Goal: Task Accomplishment & Management: Complete application form

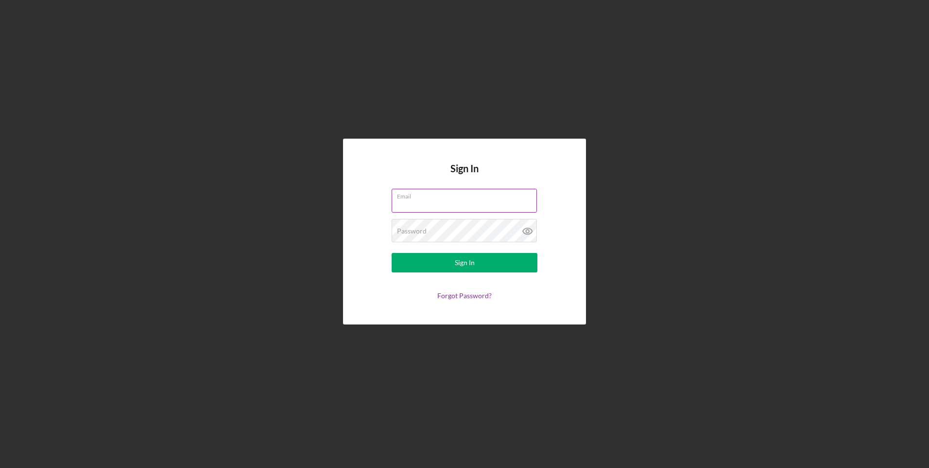
click at [437, 201] on input "Email" at bounding box center [464, 200] width 145 height 23
type input "southlevi410@icloud.com"
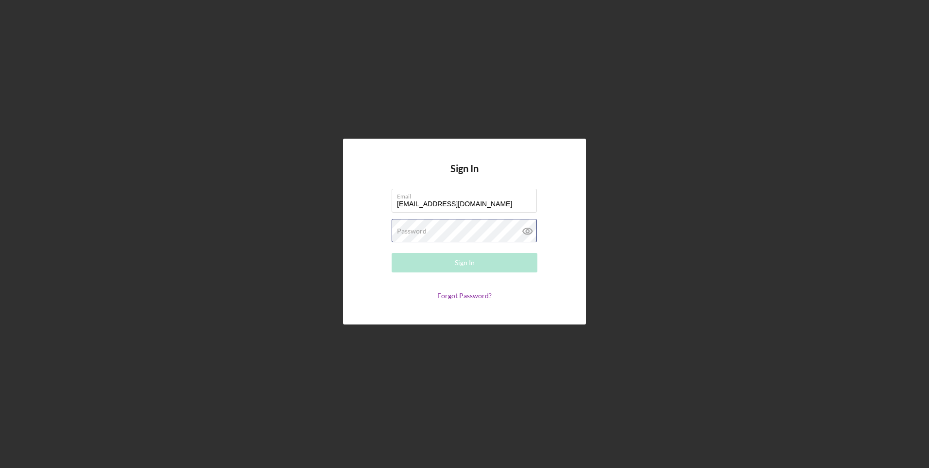
click at [448, 229] on div "Password Required" at bounding box center [465, 231] width 146 height 24
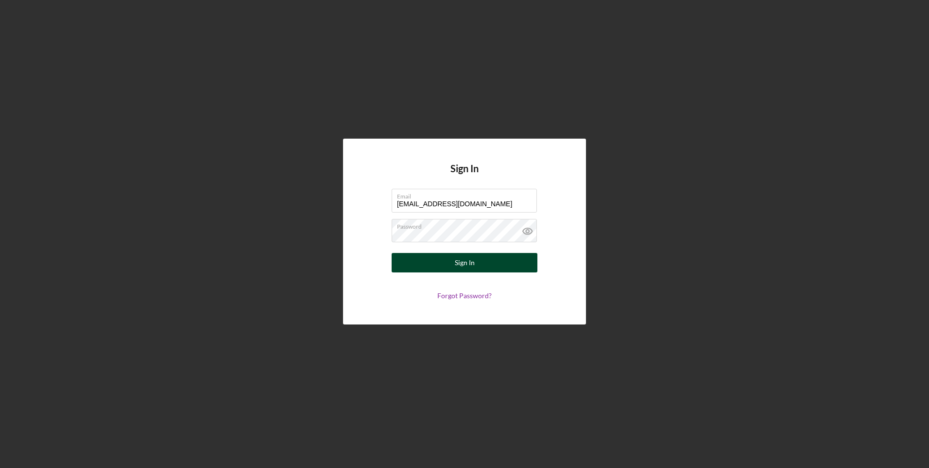
click at [491, 266] on button "Sign In" at bounding box center [465, 262] width 146 height 19
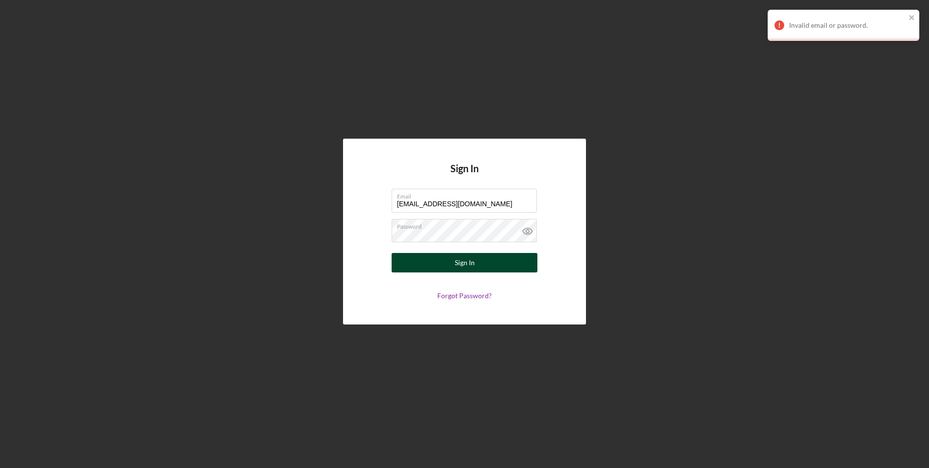
click at [461, 260] on div "Sign In" at bounding box center [465, 262] width 20 height 19
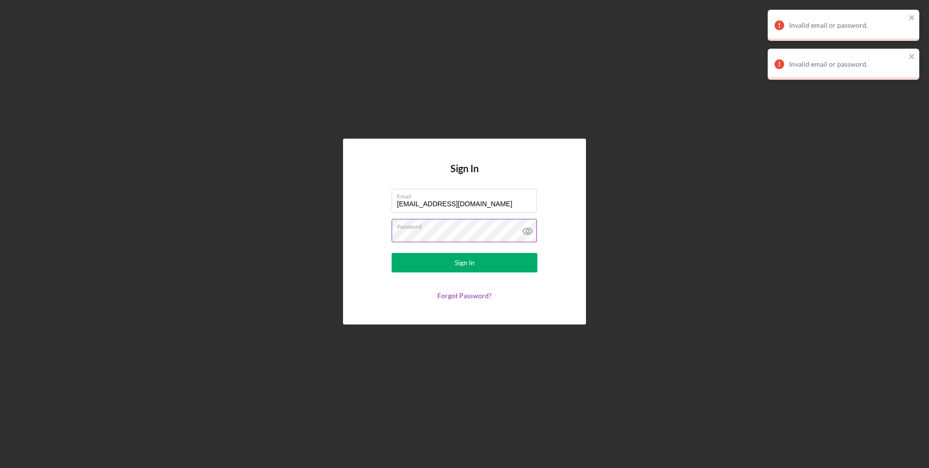
click at [528, 229] on icon at bounding box center [527, 230] width 3 height 3
click at [450, 258] on button "Sign In" at bounding box center [465, 262] width 146 height 19
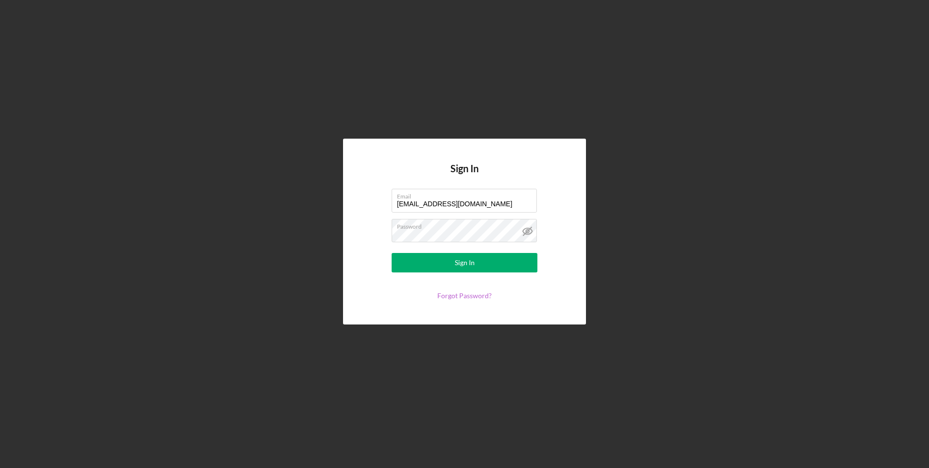
click at [465, 295] on link "Forgot Password?" at bounding box center [464, 295] width 54 height 8
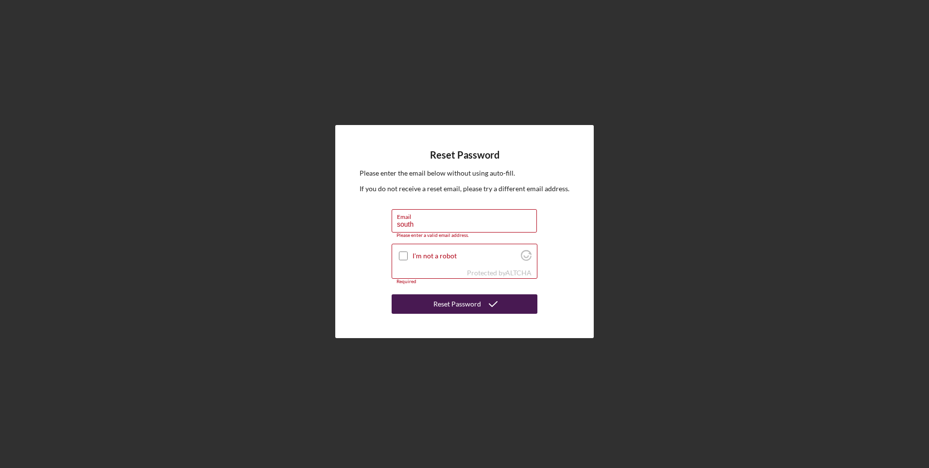
type input "southlevi410@icloud.com"
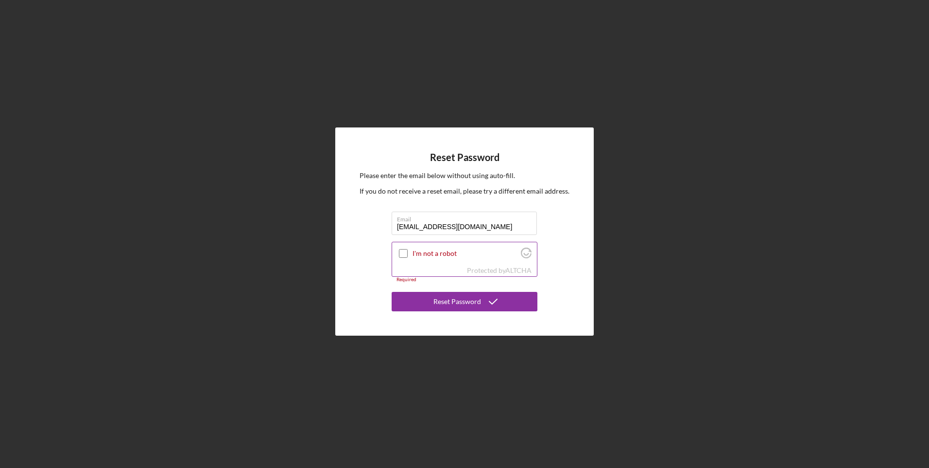
click at [404, 254] on input "I'm not a robot" at bounding box center [403, 253] width 9 height 9
checkbox input "true"
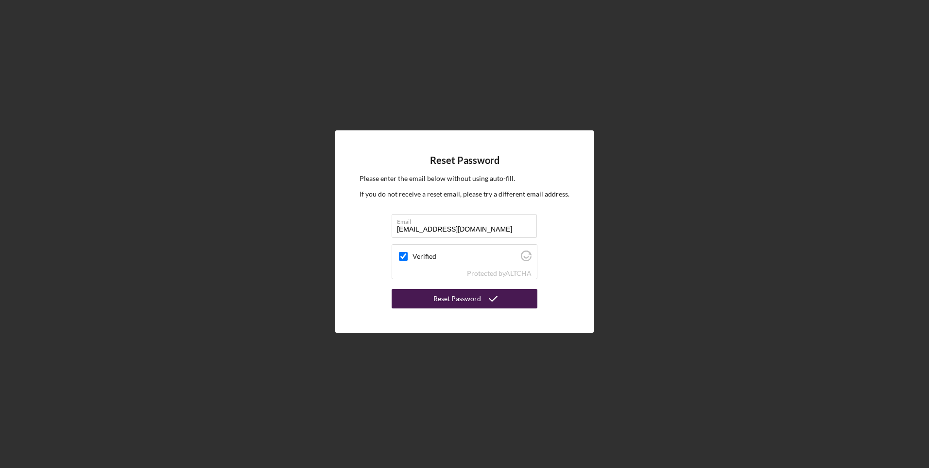
click at [452, 293] on div "Reset Password" at bounding box center [458, 298] width 48 height 19
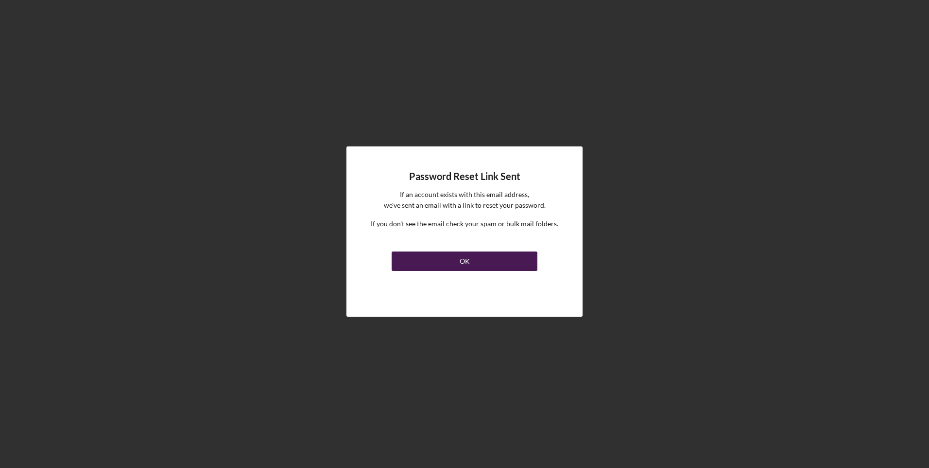
click at [487, 260] on button "OK" at bounding box center [465, 260] width 146 height 19
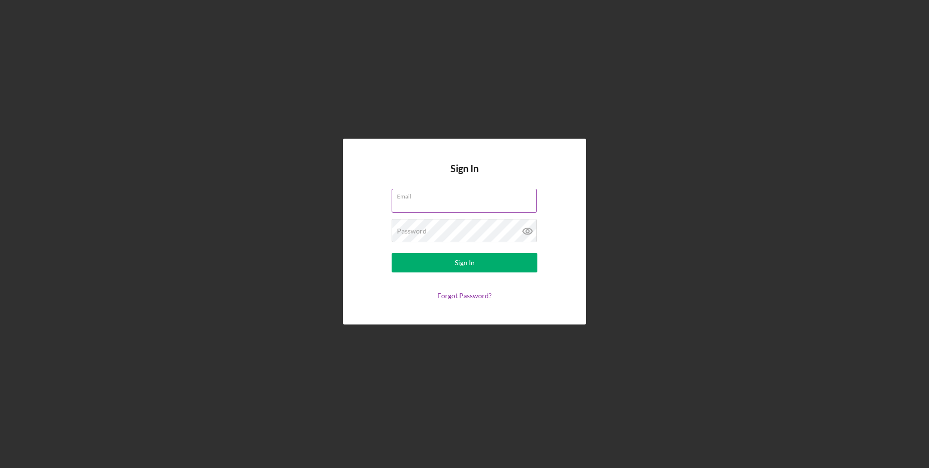
click at [464, 202] on input "Email" at bounding box center [464, 200] width 145 height 23
type input "southlevi410@icloud.com"
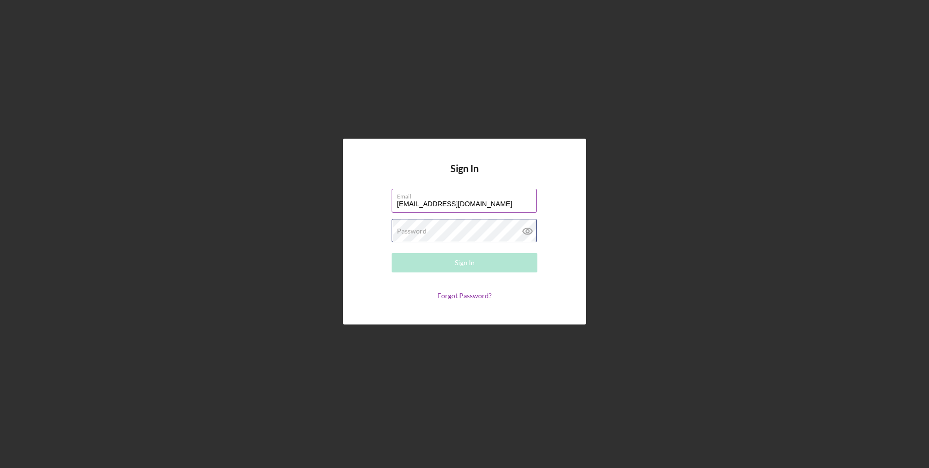
click at [449, 229] on div "Password Required" at bounding box center [465, 231] width 146 height 24
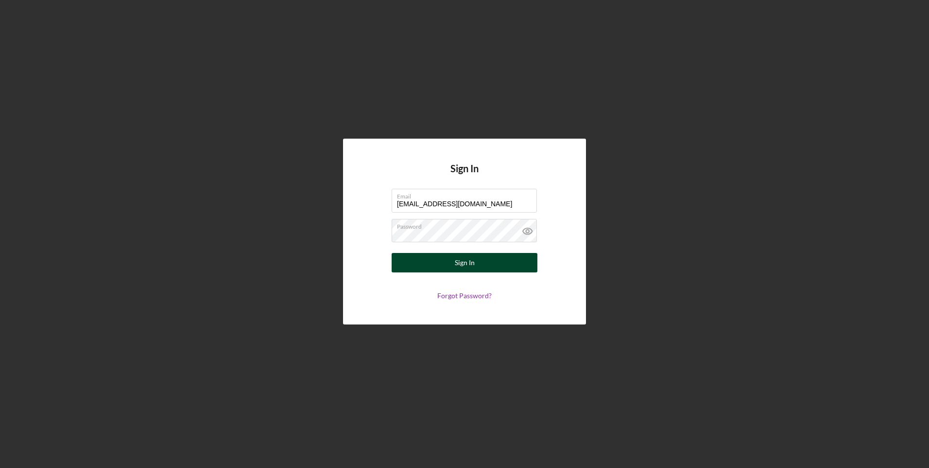
click at [473, 271] on div "Sign In" at bounding box center [465, 262] width 20 height 19
click at [461, 262] on div "Sign In" at bounding box center [465, 262] width 20 height 19
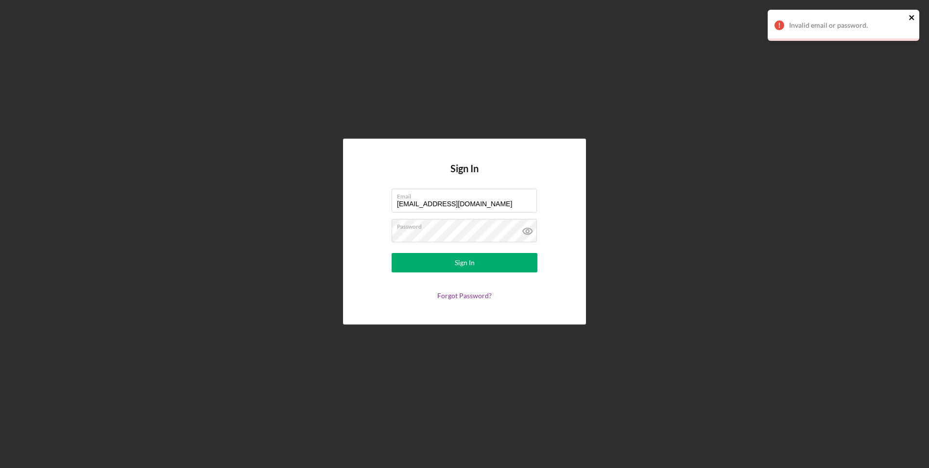
click at [912, 18] on icon "close" at bounding box center [912, 18] width 7 height 8
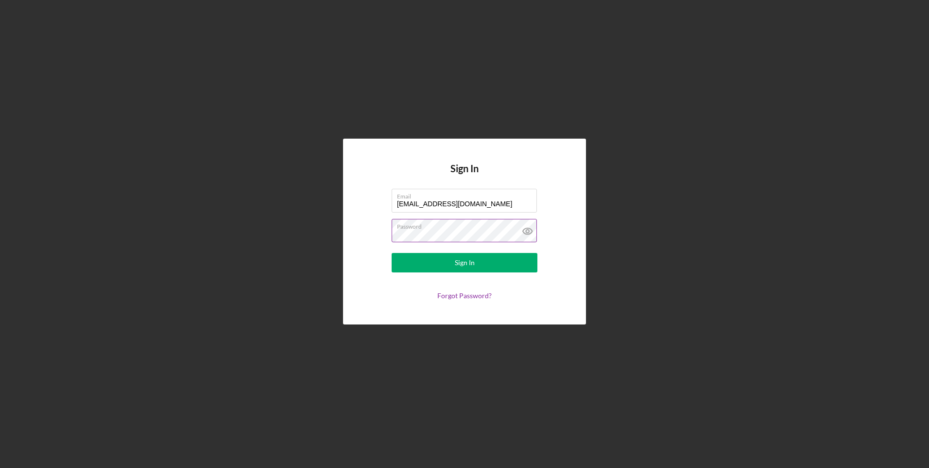
click at [533, 230] on icon at bounding box center [528, 231] width 24 height 24
click at [478, 259] on button "Sign In" at bounding box center [465, 262] width 146 height 19
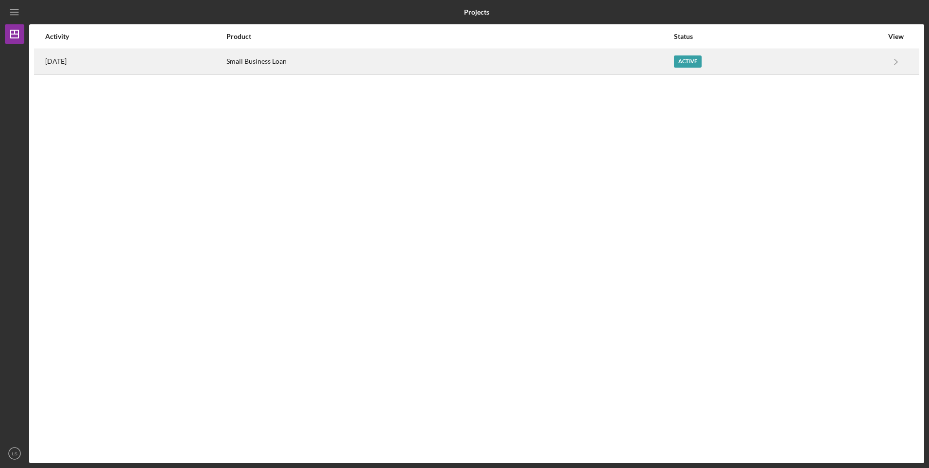
click at [702, 60] on div "Active" at bounding box center [688, 61] width 28 height 12
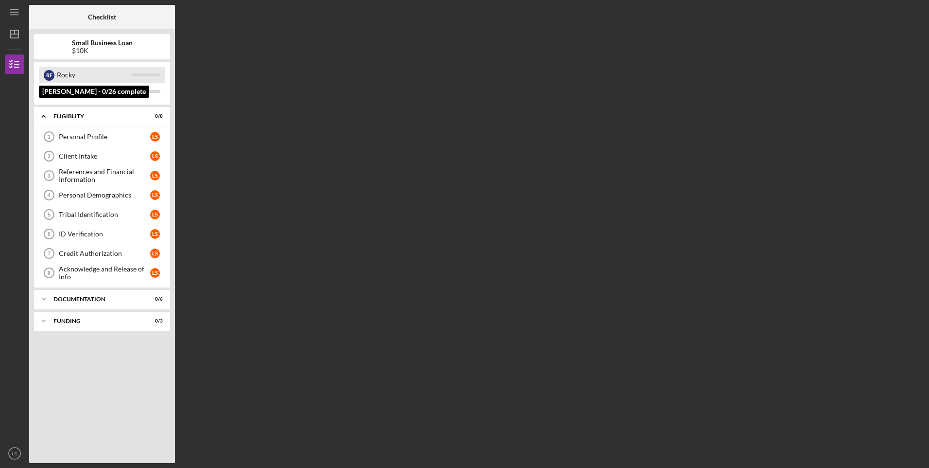
click at [99, 73] on div "Rocky" at bounding box center [94, 75] width 74 height 17
click at [116, 70] on div "Rocky" at bounding box center [94, 75] width 74 height 17
click at [114, 138] on div "Personal Profile" at bounding box center [104, 137] width 91 height 8
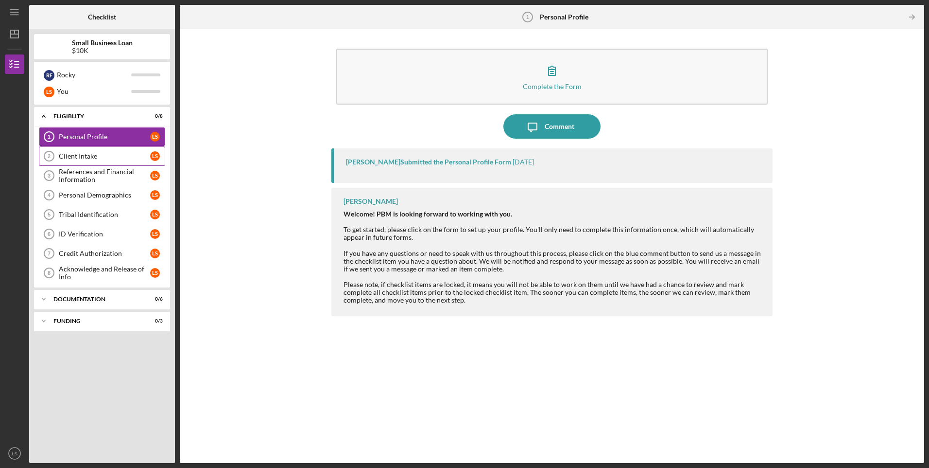
click at [114, 155] on div "Client Intake" at bounding box center [104, 156] width 91 height 8
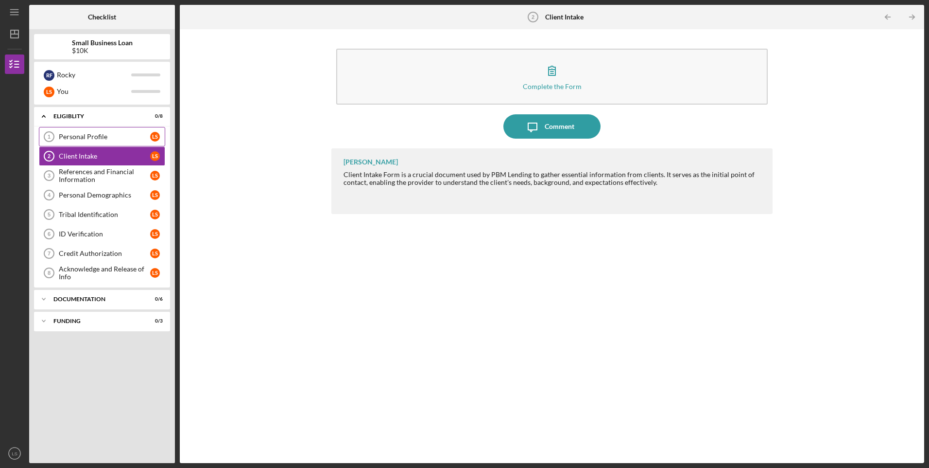
click at [117, 136] on div "Personal Profile" at bounding box center [104, 137] width 91 height 8
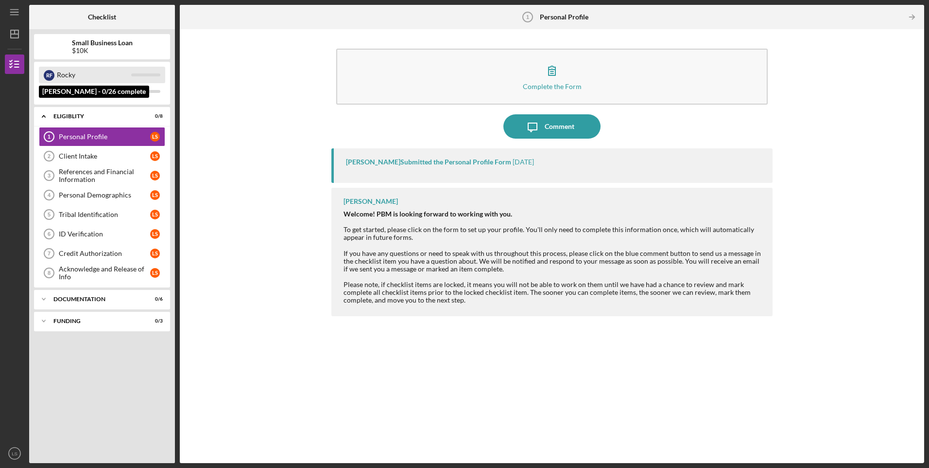
click at [103, 68] on div "Rocky" at bounding box center [94, 75] width 74 height 17
click at [126, 159] on div "Client Intake" at bounding box center [104, 156] width 91 height 8
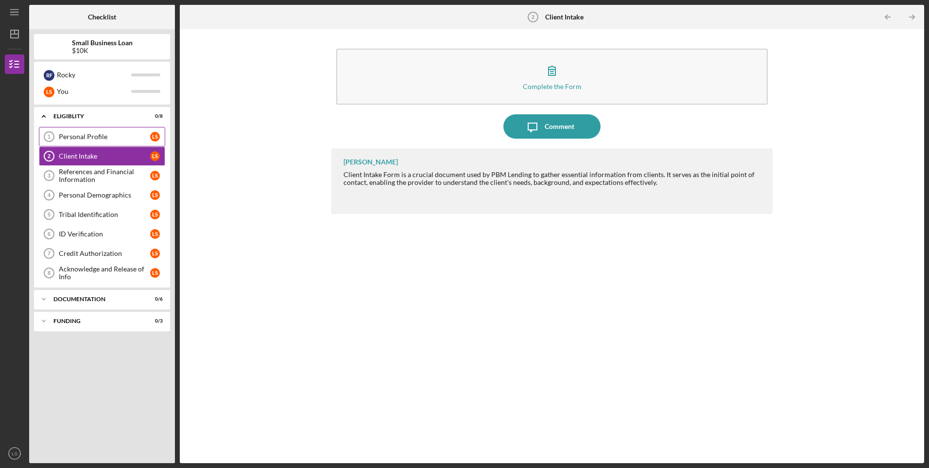
drag, startPoint x: 123, startPoint y: 139, endPoint x: 128, endPoint y: 137, distance: 5.4
click at [125, 138] on div "Personal Profile" at bounding box center [104, 137] width 91 height 8
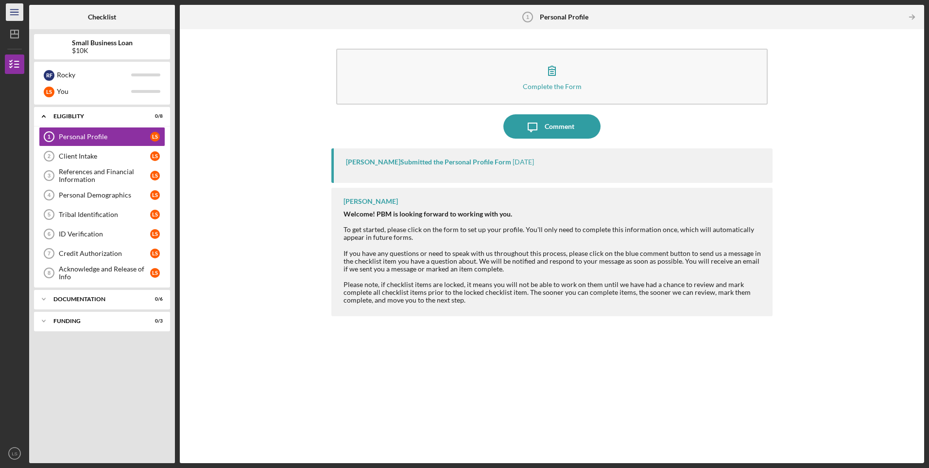
click at [13, 9] on icon "Icon/Menu" at bounding box center [15, 12] width 22 height 22
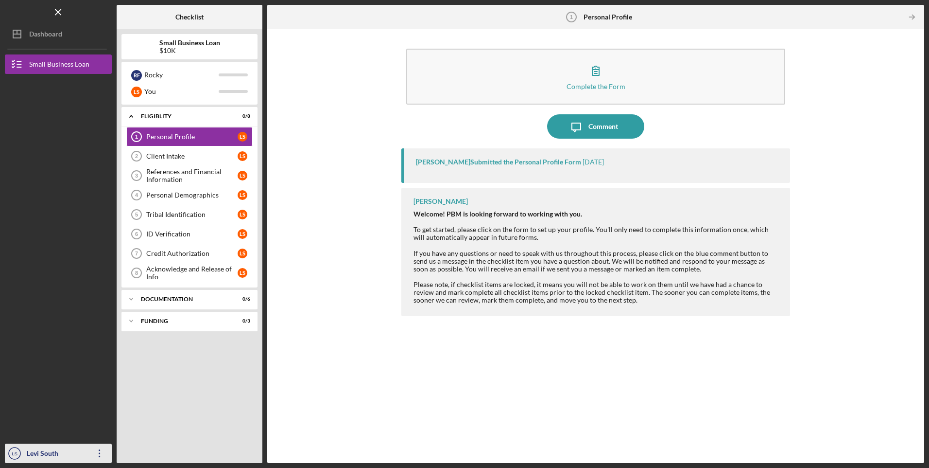
click at [12, 452] on text "LS" at bounding box center [15, 453] width 6 height 5
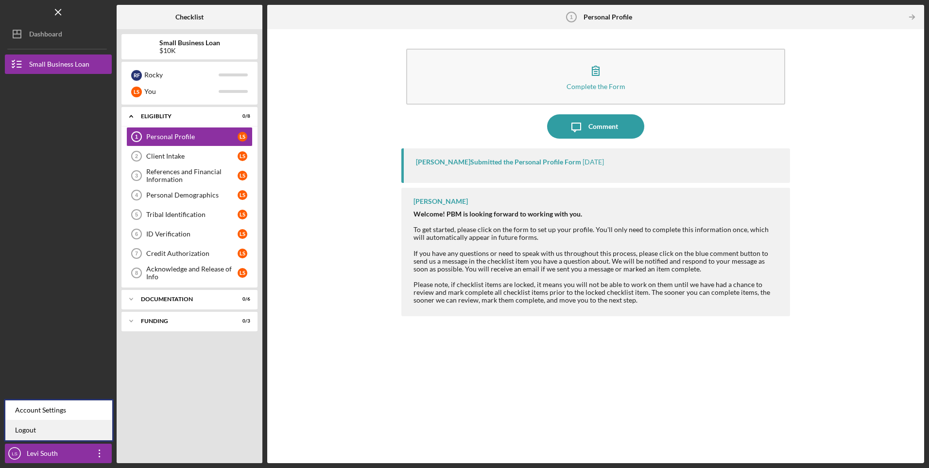
click at [46, 429] on link "Logout" at bounding box center [58, 430] width 107 height 20
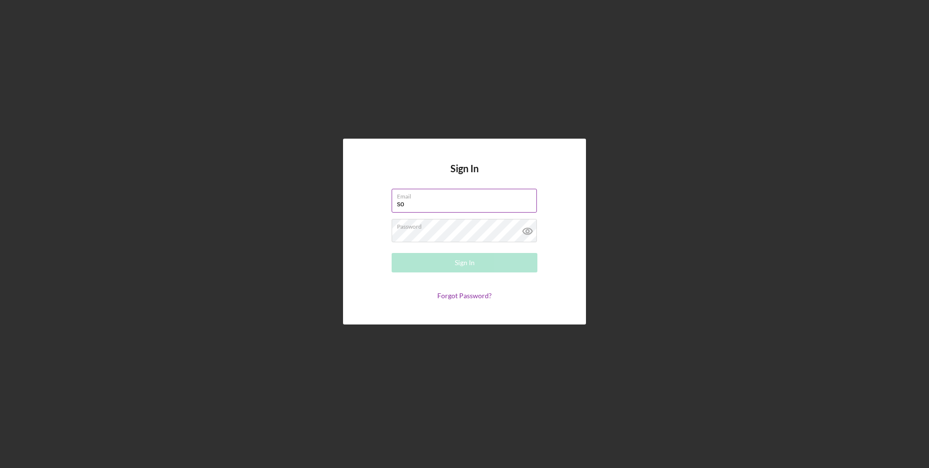
type input "s"
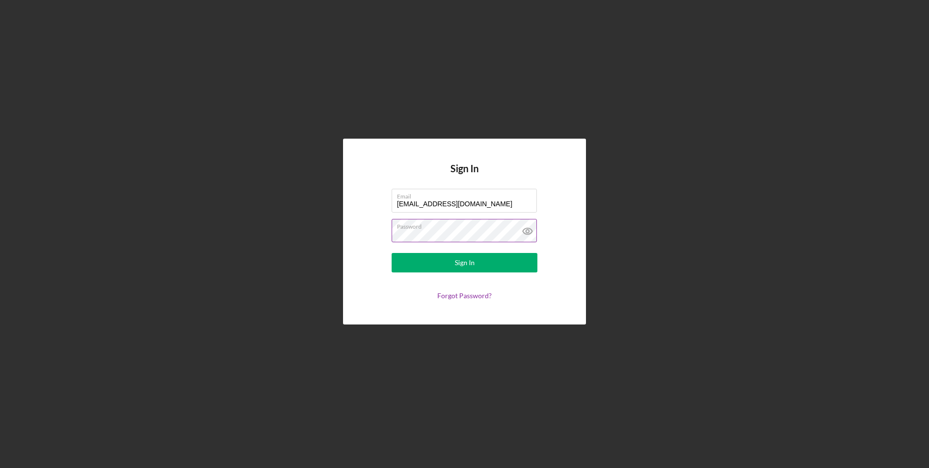
type input "rokko1229@gmail.com"
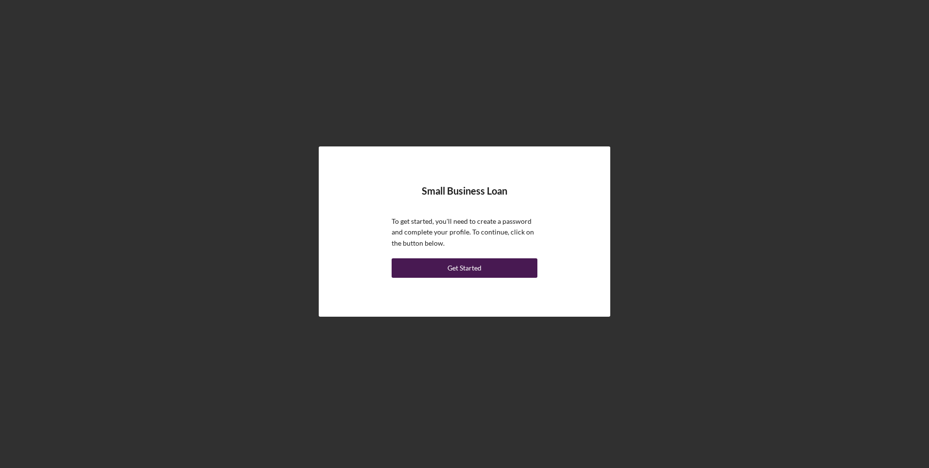
click at [462, 269] on div "Get Started" at bounding box center [465, 267] width 34 height 19
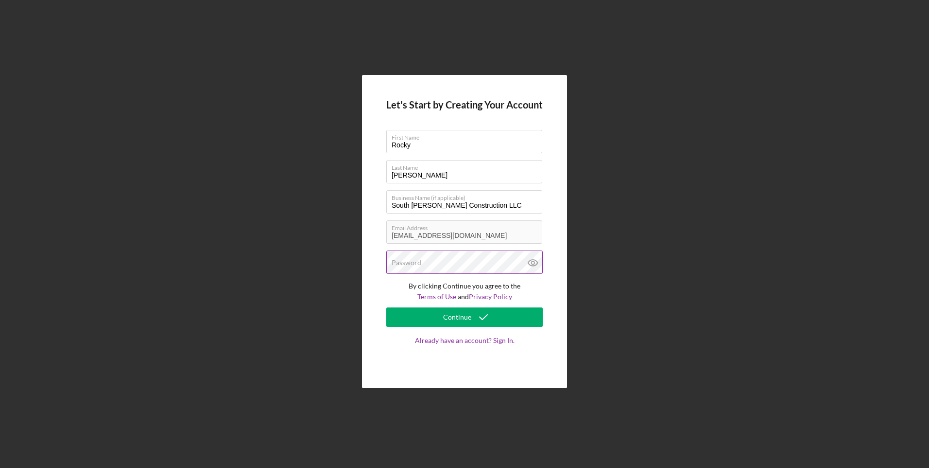
click at [438, 261] on div "Password" at bounding box center [464, 262] width 156 height 24
click at [529, 261] on icon at bounding box center [532, 263] width 9 height 6
click at [468, 316] on div "Continue" at bounding box center [457, 316] width 28 height 19
